Goal: Find specific page/section: Find specific page/section

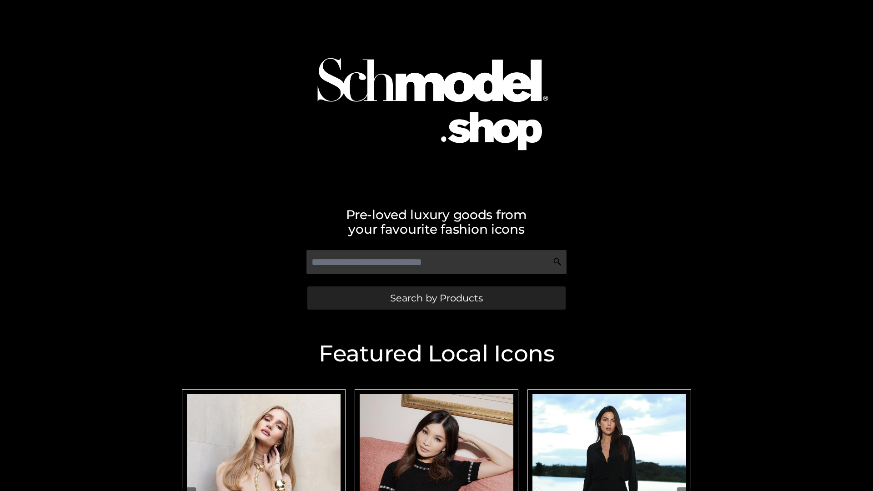
click at [436, 298] on span "Search by Products" at bounding box center [436, 298] width 93 height 10
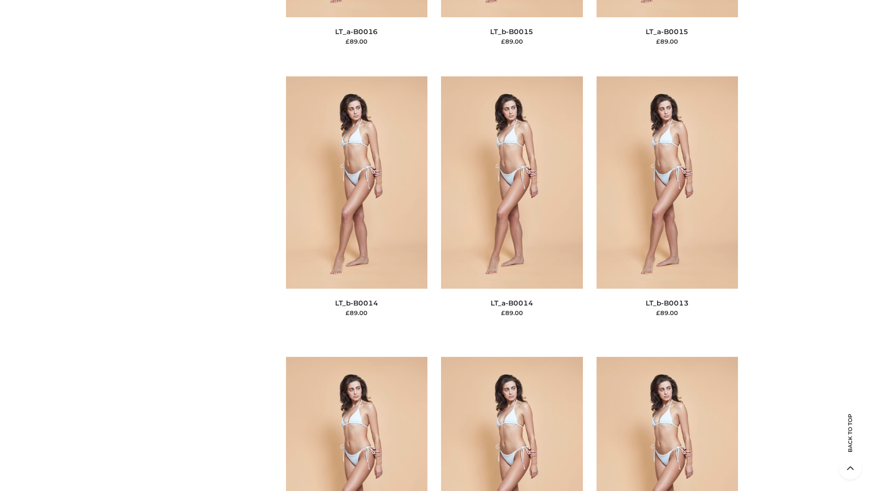
scroll to position [3233, 0]
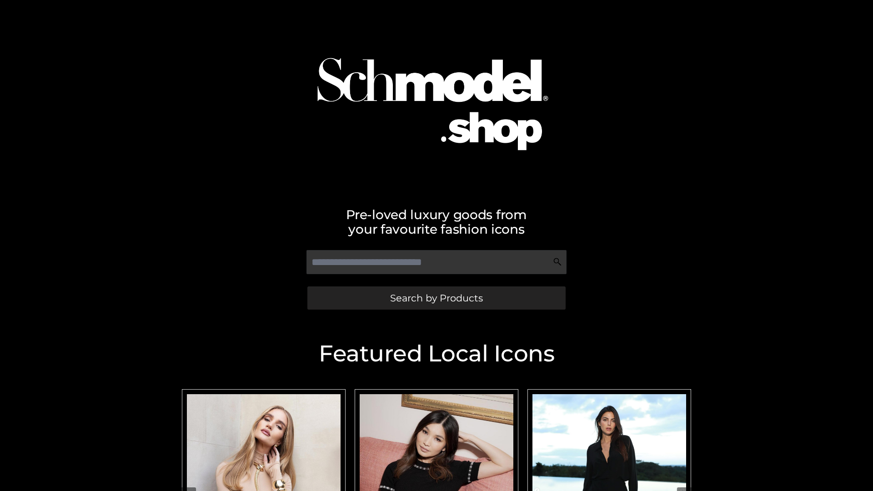
click at [436, 298] on span "Search by Products" at bounding box center [436, 298] width 93 height 10
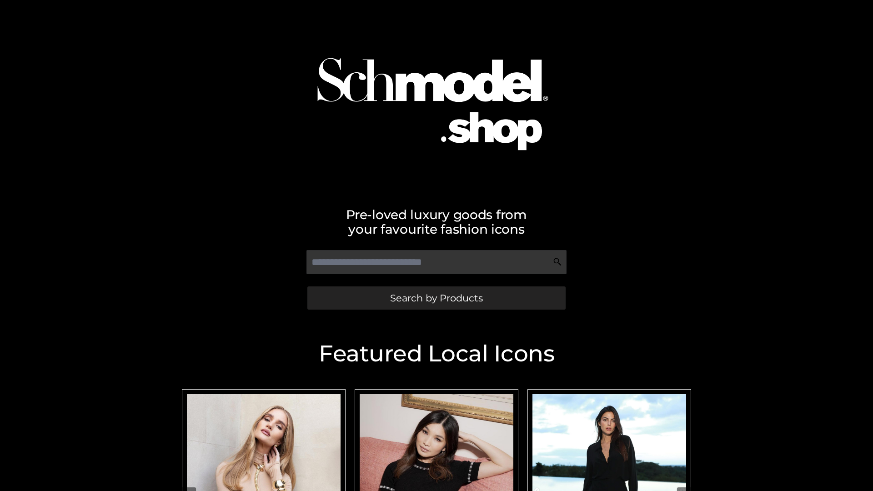
click at [436, 298] on span "Search by Products" at bounding box center [436, 298] width 93 height 10
